Goal: Register for event/course

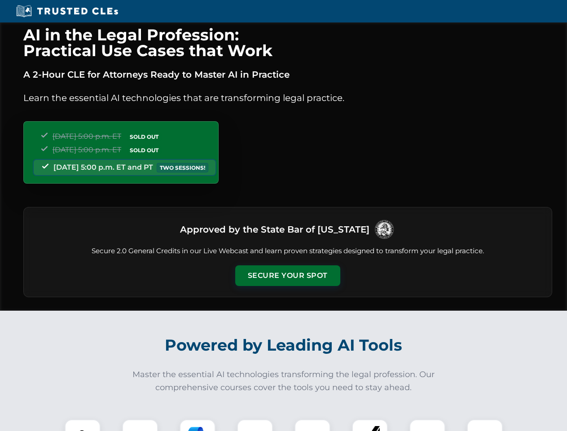
click at [287, 276] on button "Secure Your Spot" at bounding box center [287, 275] width 105 height 21
click at [83, 425] on img at bounding box center [83, 437] width 26 height 26
click at [140, 425] on div at bounding box center [140, 437] width 36 height 36
click at [198, 425] on div at bounding box center [198, 437] width 36 height 36
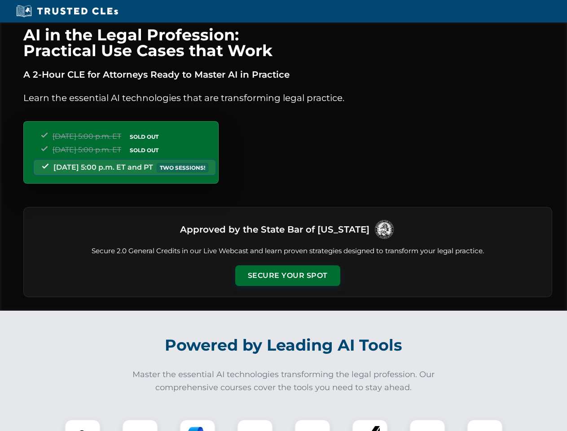
scroll to position [652, 0]
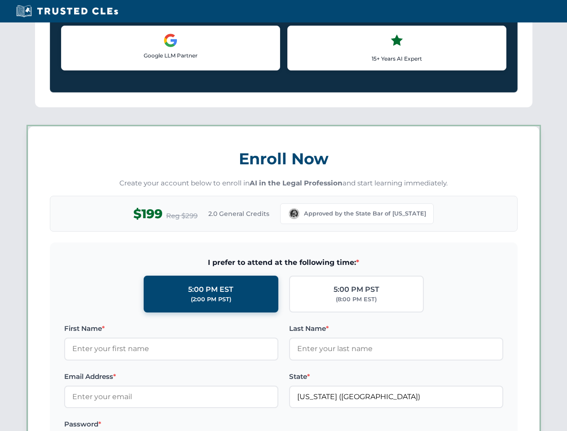
click at [313, 425] on div "AI in the Legal Profession: Practical Use Cases that Work A 2-Hour CLE for Atto…" at bounding box center [283, 420] width 567 height 2101
